Goal: Information Seeking & Learning: Learn about a topic

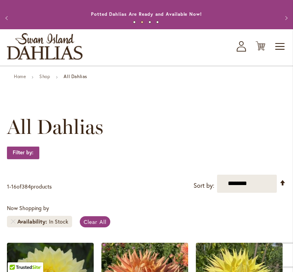
scroll to position [18, 0]
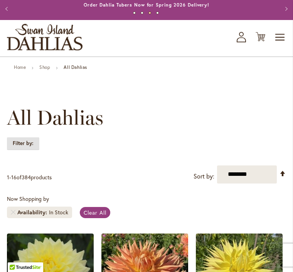
click at [34, 150] on strong "Filter by:" at bounding box center [23, 143] width 32 height 13
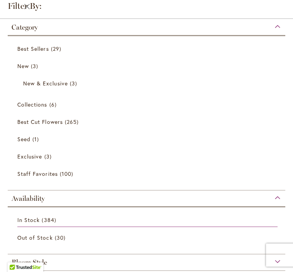
scroll to position [0, 0]
click at [53, 44] on link "Best Sellers 29 items" at bounding box center [147, 48] width 260 height 13
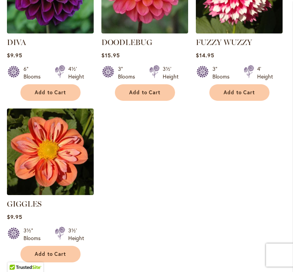
scroll to position [1105, 0]
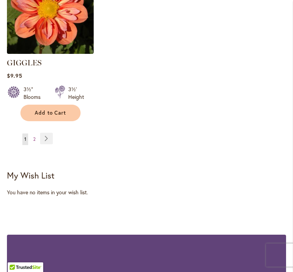
click at [50, 139] on link "Page Next" at bounding box center [46, 139] width 13 height 12
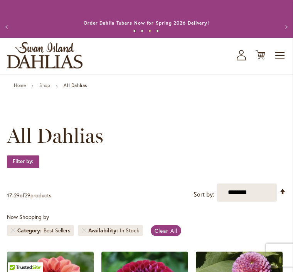
click at [275, 63] on span "Toggle Nav" at bounding box center [280, 55] width 12 height 15
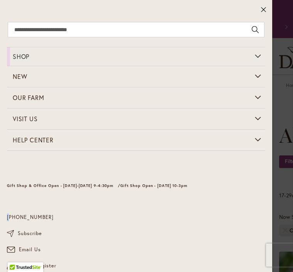
scroll to position [0, 0]
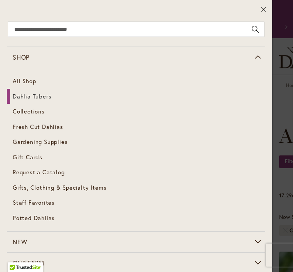
click at [39, 101] on link "Dahlia Tubers" at bounding box center [136, 96] width 258 height 15
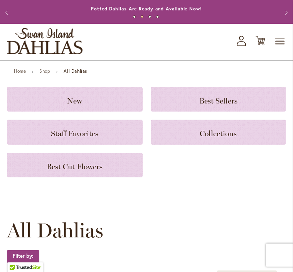
scroll to position [15, 0]
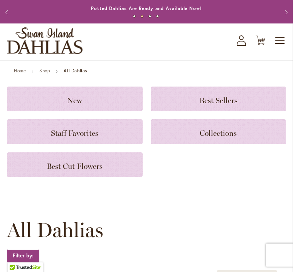
click at [97, 138] on span "Staff Favorites" at bounding box center [74, 133] width 47 height 9
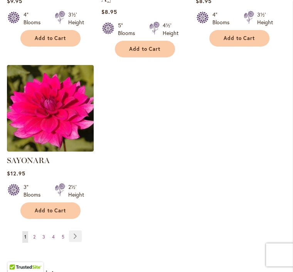
scroll to position [1034, 0]
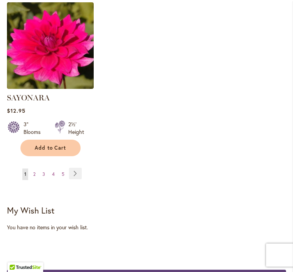
click at [76, 171] on link "Page Next" at bounding box center [75, 174] width 13 height 12
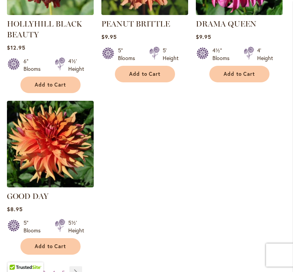
scroll to position [961, 0]
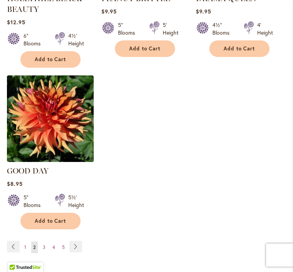
click at [74, 246] on link "Page Next" at bounding box center [75, 247] width 13 height 12
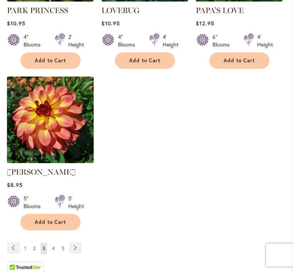
scroll to position [985, 0]
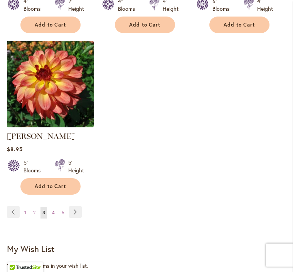
click at [76, 213] on link "Page Next" at bounding box center [75, 213] width 13 height 12
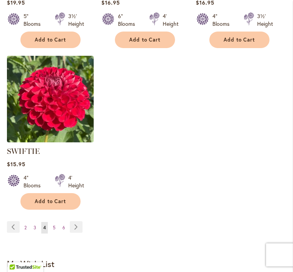
scroll to position [988, 0]
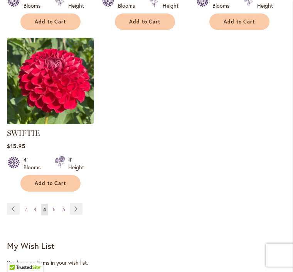
click at [74, 210] on link "Page Next" at bounding box center [76, 209] width 13 height 12
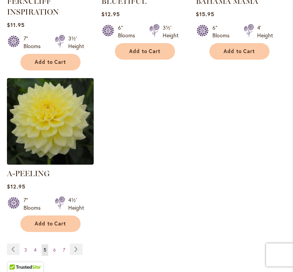
scroll to position [966, 0]
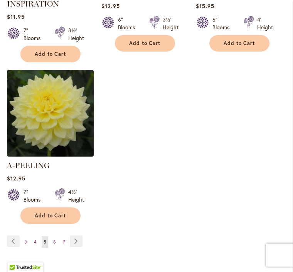
click at [79, 239] on link "Page Next" at bounding box center [76, 242] width 13 height 12
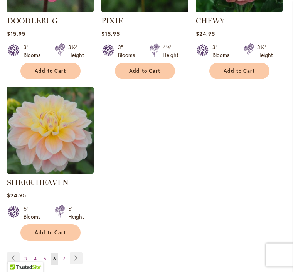
scroll to position [947, 0]
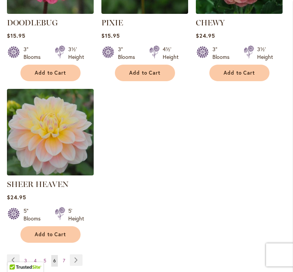
click at [76, 256] on link "Page Next" at bounding box center [76, 261] width 13 height 12
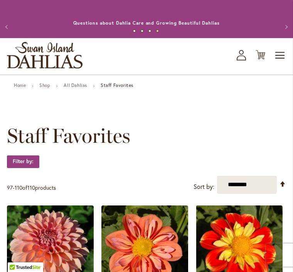
click at [77, 88] on link "All Dahlias" at bounding box center [76, 85] width 24 height 6
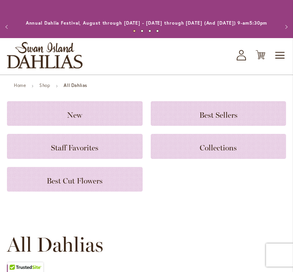
click at [101, 126] on div "New" at bounding box center [75, 113] width 136 height 25
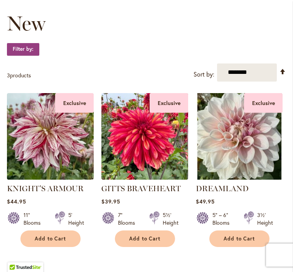
scroll to position [112, 0]
